Goal: Obtain resource: Obtain resource

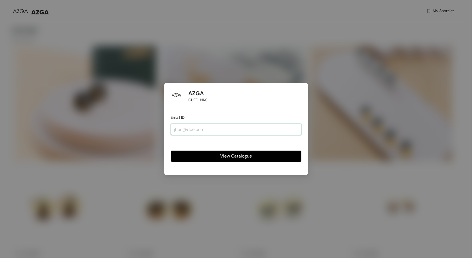
click at [270, 128] on input "email" at bounding box center [236, 129] width 131 height 11
type input "[PERSON_NAME][EMAIL_ADDRESS][PERSON_NAME][DOMAIN_NAME]"
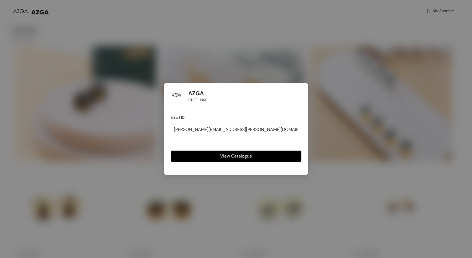
click at [269, 158] on button "View Catalogue" at bounding box center [236, 155] width 131 height 11
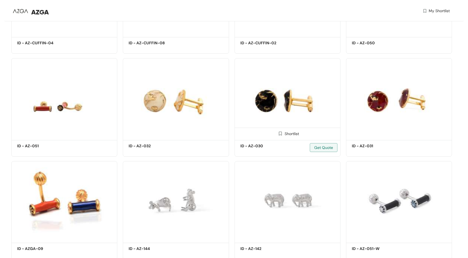
scroll to position [3003, 0]
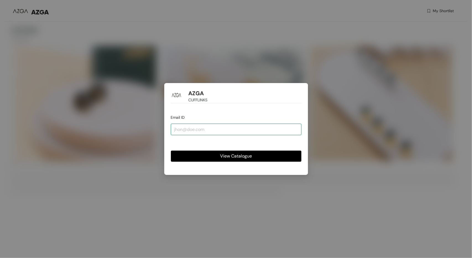
click at [233, 130] on input "email" at bounding box center [236, 129] width 131 height 11
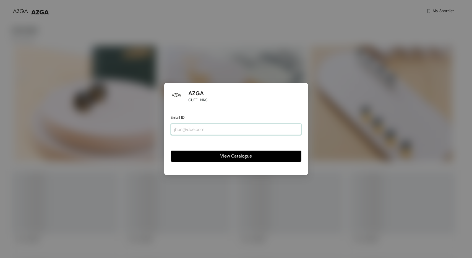
type input "[PERSON_NAME][EMAIL_ADDRESS][PERSON_NAME][DOMAIN_NAME]"
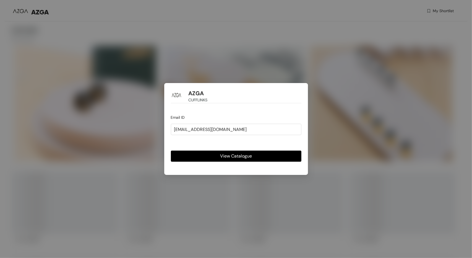
click at [241, 154] on span "View Catalogue" at bounding box center [236, 155] width 32 height 7
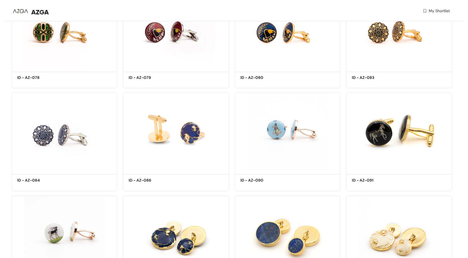
scroll to position [1467, 0]
